Goal: Use online tool/utility

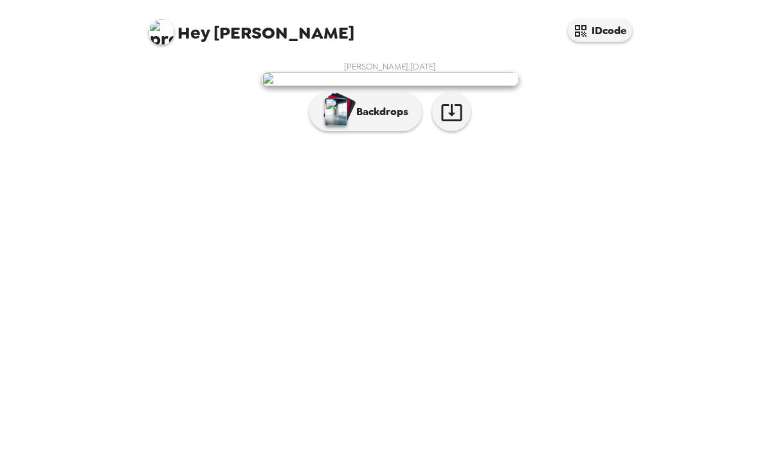
scroll to position [7, 0]
click at [370, 131] on button "Backdrops" at bounding box center [365, 112] width 113 height 39
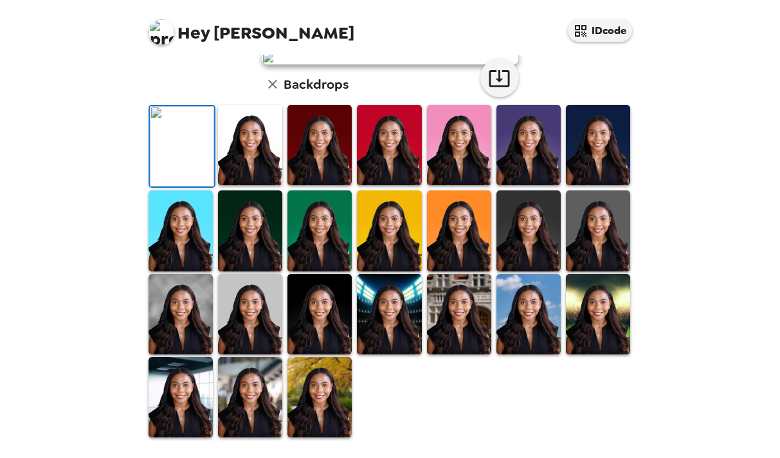
scroll to position [250, 0]
click at [242, 185] on img at bounding box center [250, 145] width 64 height 80
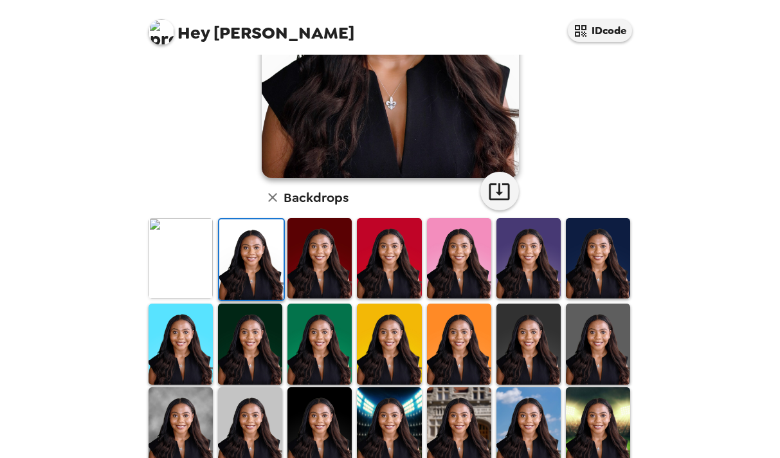
scroll to position [217, 0]
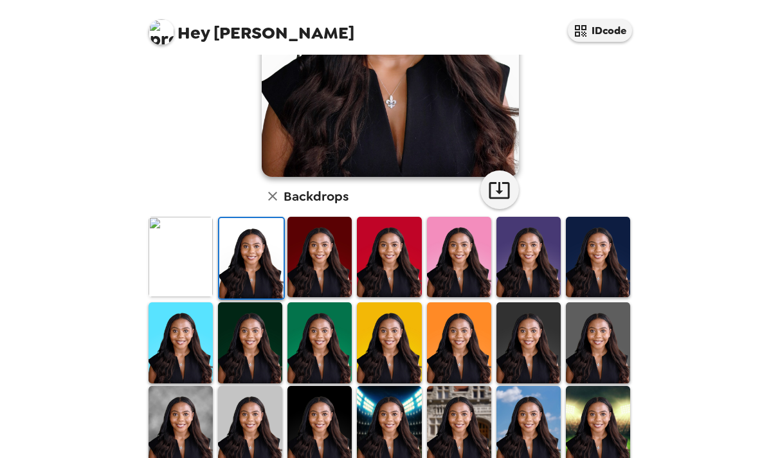
click at [542, 364] on img at bounding box center [529, 342] width 64 height 80
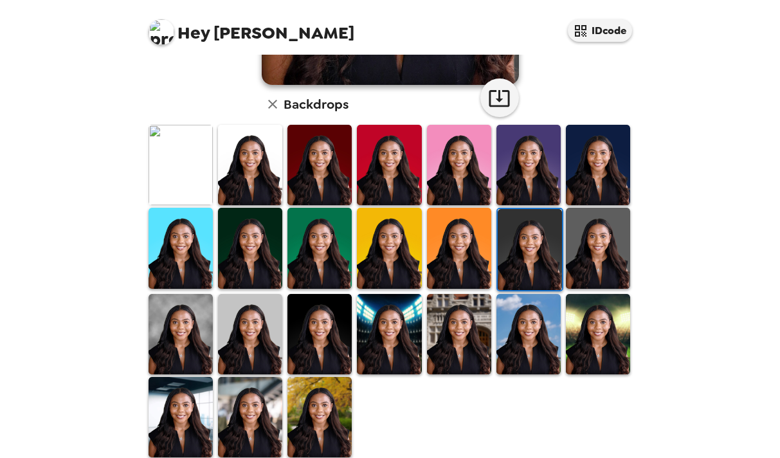
scroll to position [324, 0]
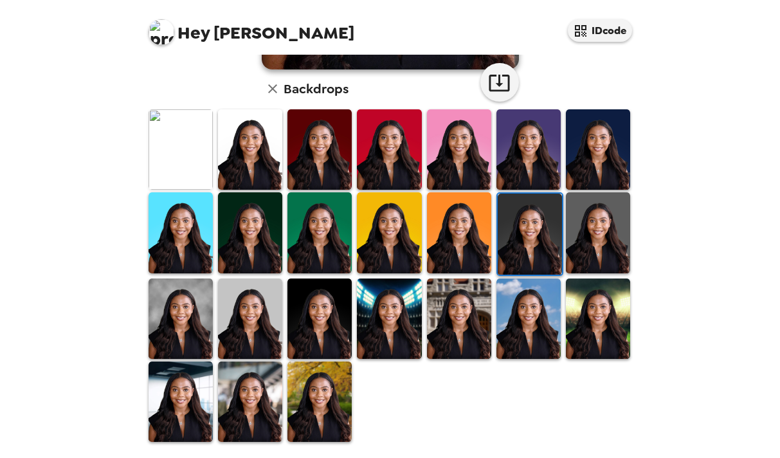
click at [320, 328] on img at bounding box center [320, 319] width 64 height 80
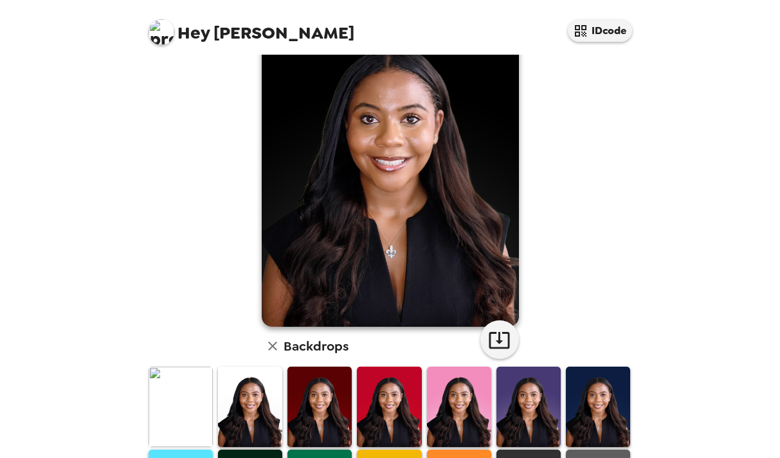
scroll to position [329, 0]
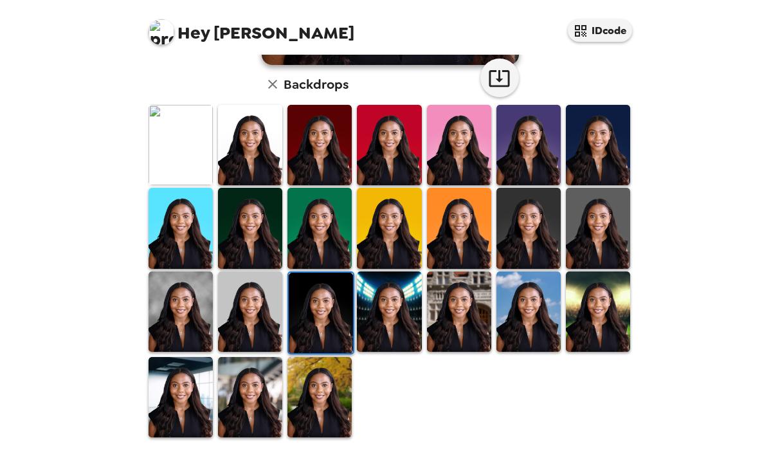
click at [196, 154] on img at bounding box center [181, 145] width 64 height 80
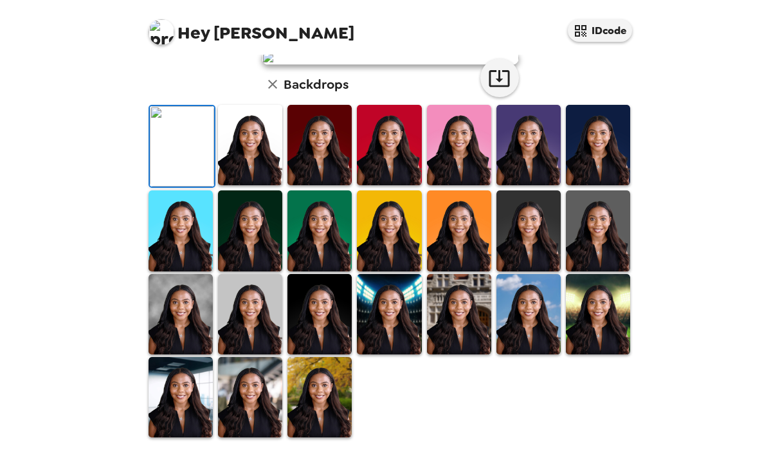
click at [336, 420] on img at bounding box center [320, 397] width 64 height 80
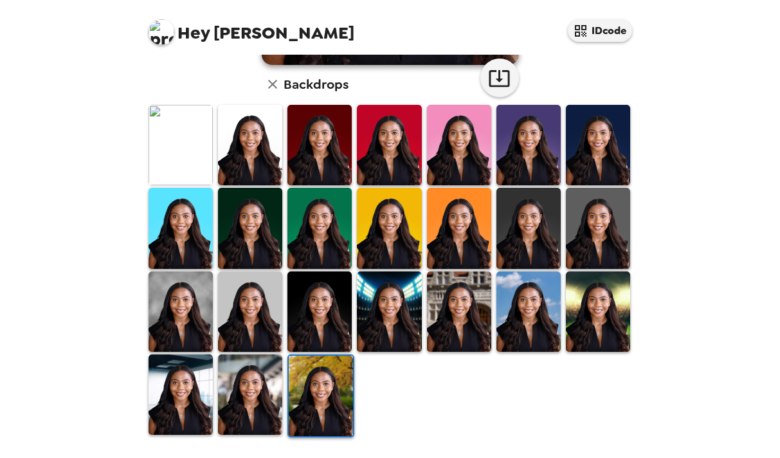
click at [261, 326] on img at bounding box center [250, 312] width 64 height 80
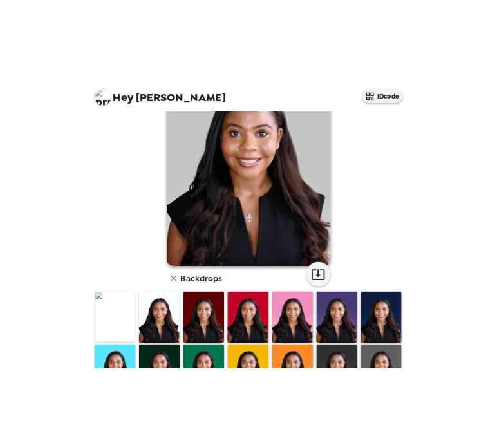
scroll to position [108, 0]
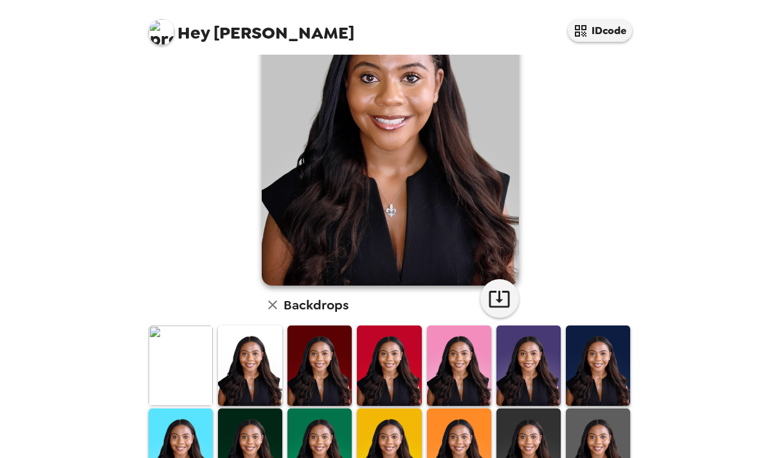
click at [185, 364] on img at bounding box center [181, 366] width 64 height 80
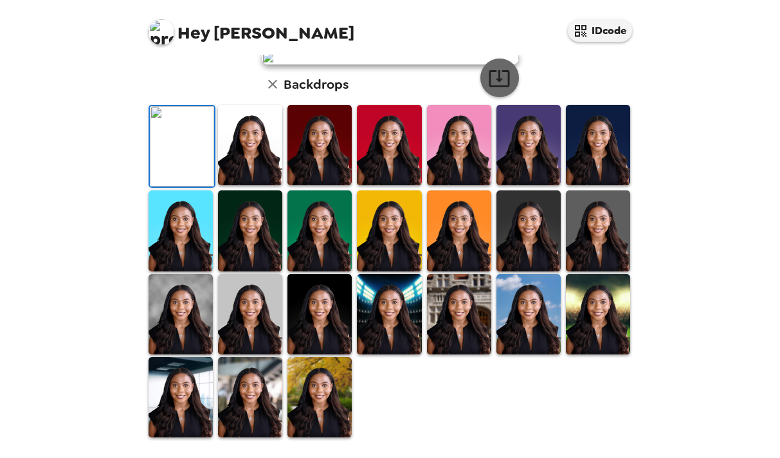
click at [501, 89] on icon "button" at bounding box center [499, 78] width 23 height 23
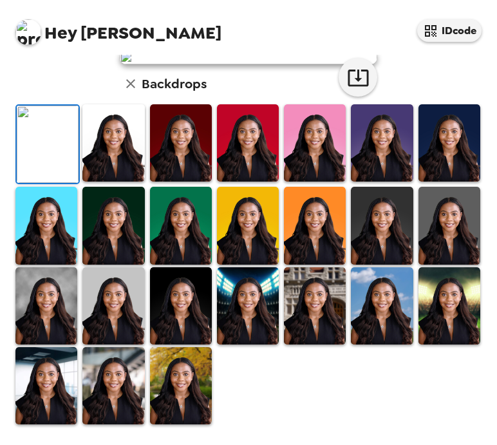
scroll to position [330, 0]
click at [173, 389] on img at bounding box center [181, 385] width 62 height 77
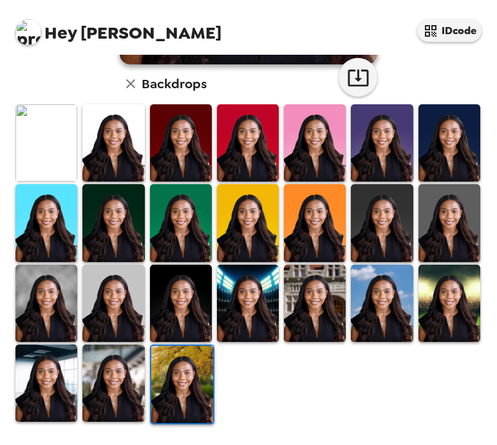
scroll to position [0, 0]
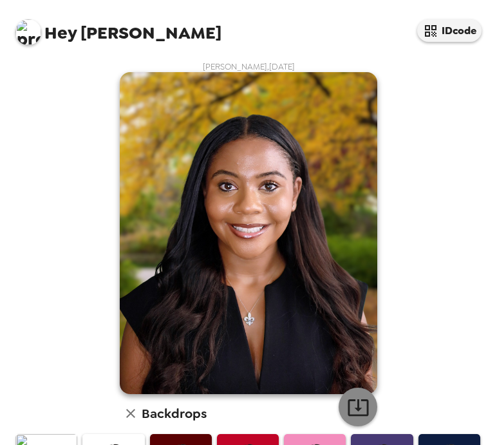
click at [369, 399] on button "button" at bounding box center [357, 406] width 39 height 39
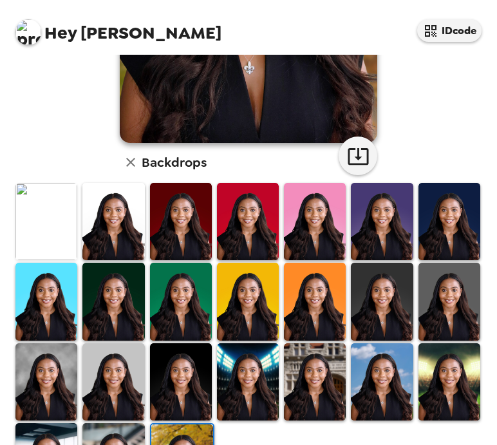
scroll to position [330, 0]
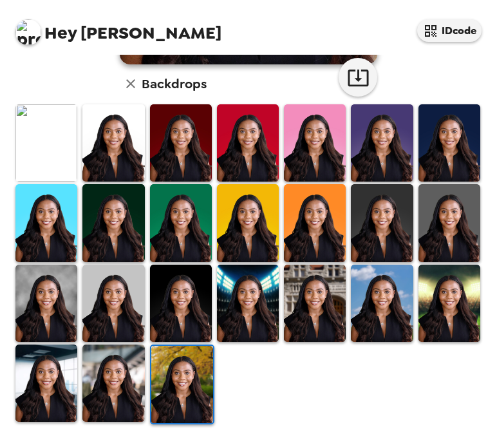
click at [403, 230] on img at bounding box center [382, 222] width 62 height 77
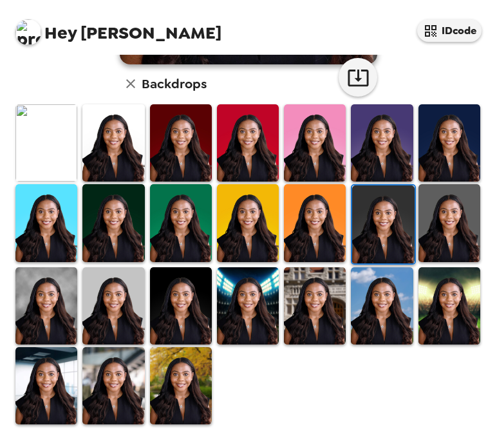
click at [390, 214] on img at bounding box center [383, 223] width 62 height 77
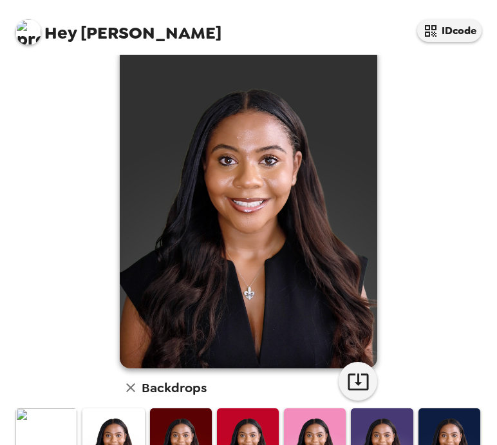
scroll to position [0, 0]
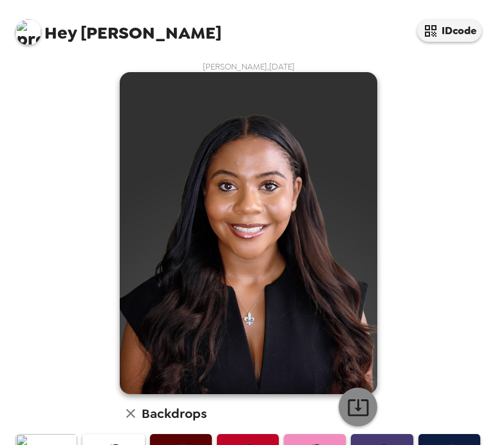
click at [352, 393] on button "button" at bounding box center [357, 406] width 39 height 39
